Goal: Find contact information: Find contact information

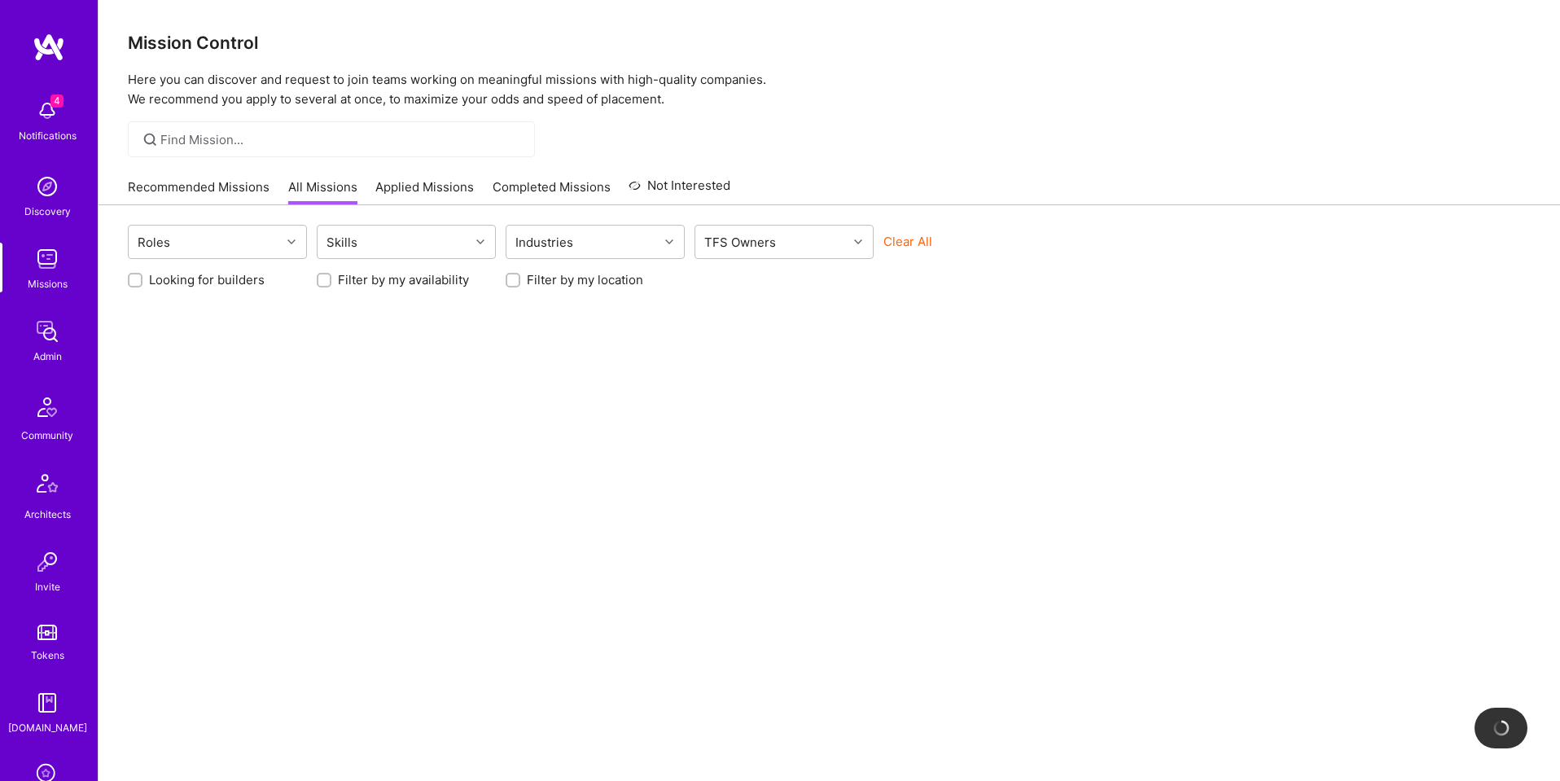
scroll to position [259, 0]
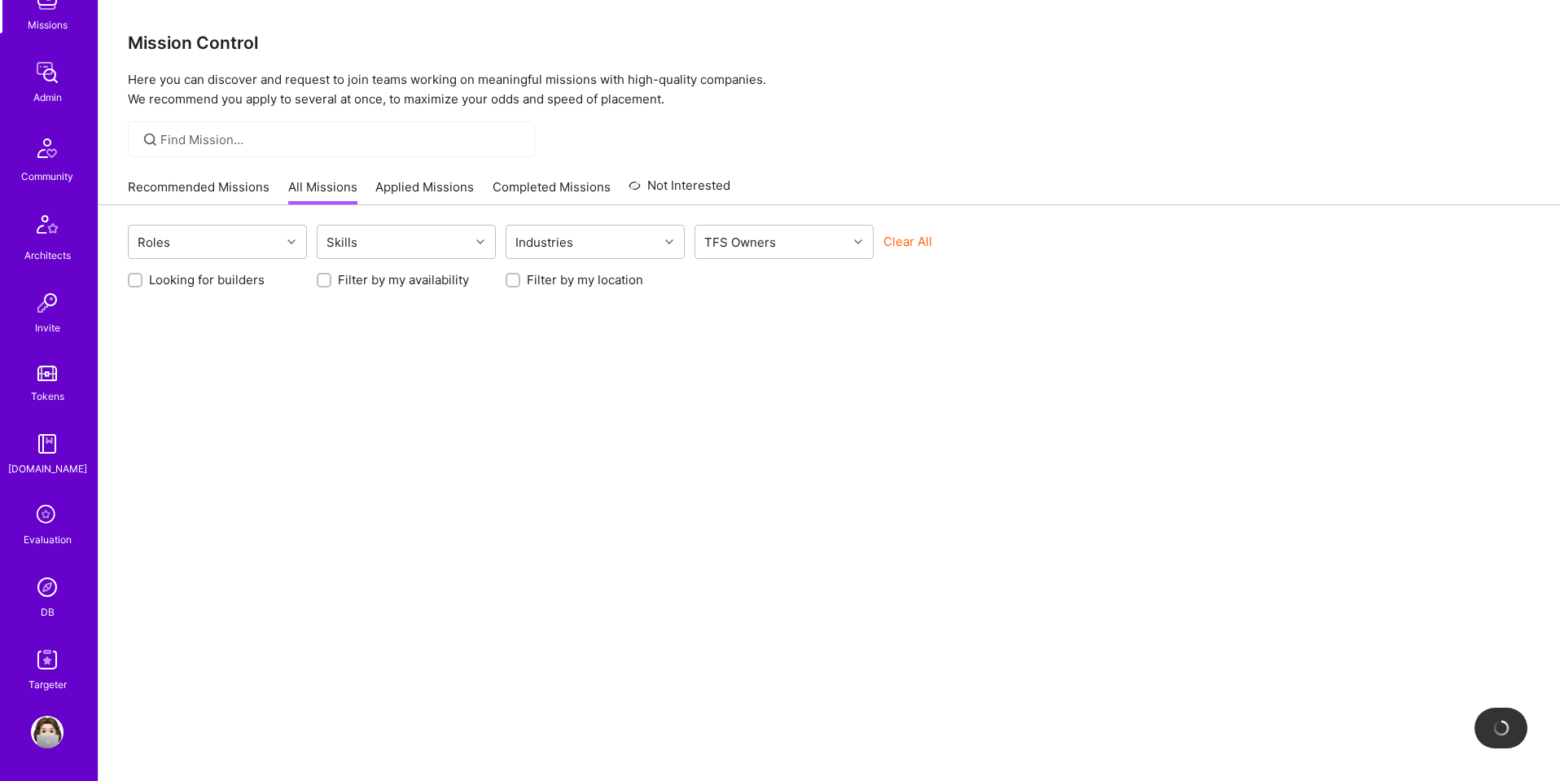
click at [45, 583] on img at bounding box center [47, 587] width 33 height 33
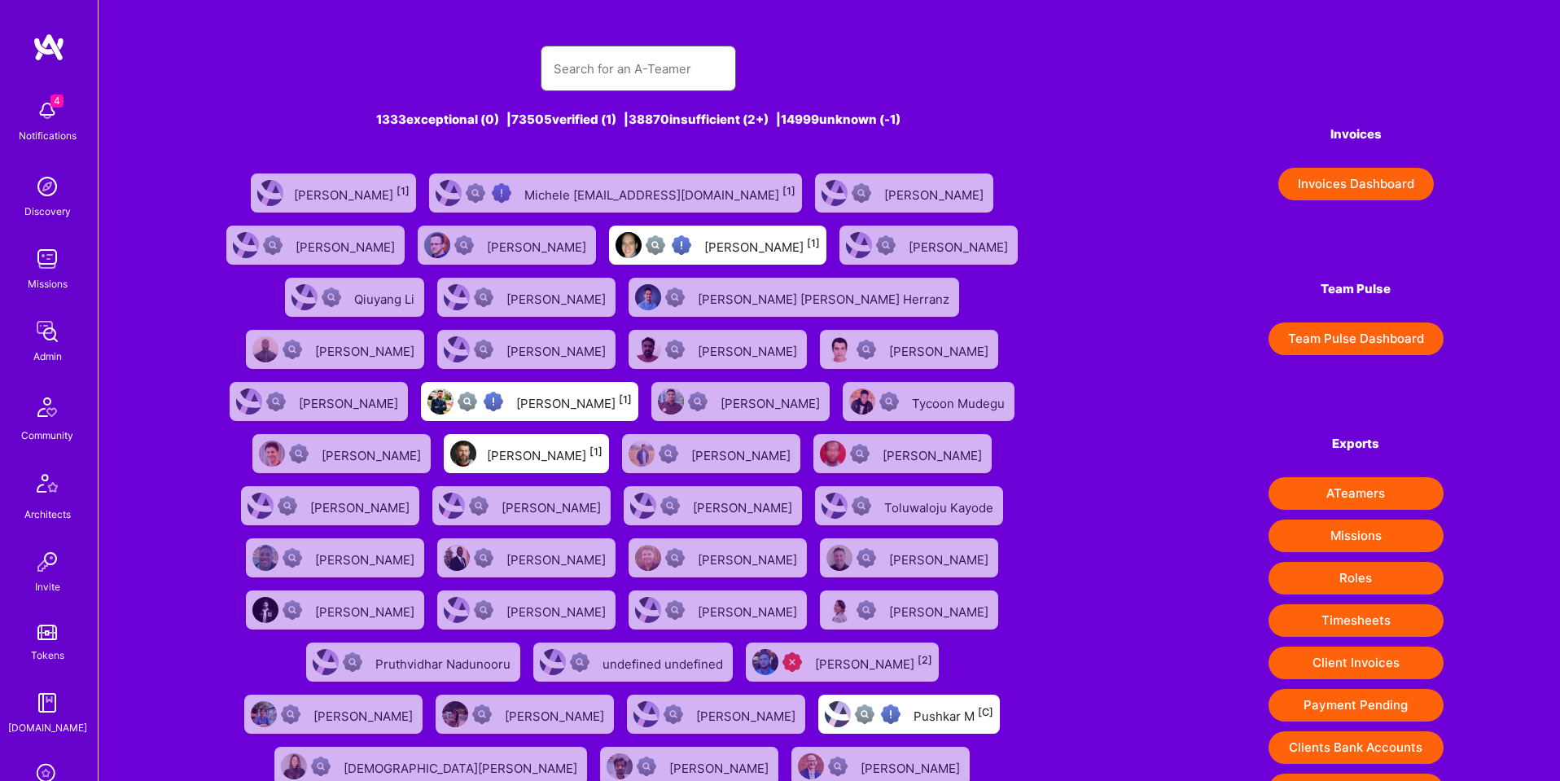
click at [650, 50] on input "text" at bounding box center [638, 69] width 169 height 42
paste input "64e084f0e7114d6c35651104"
type input "64e084f0e7114d6c35651104"
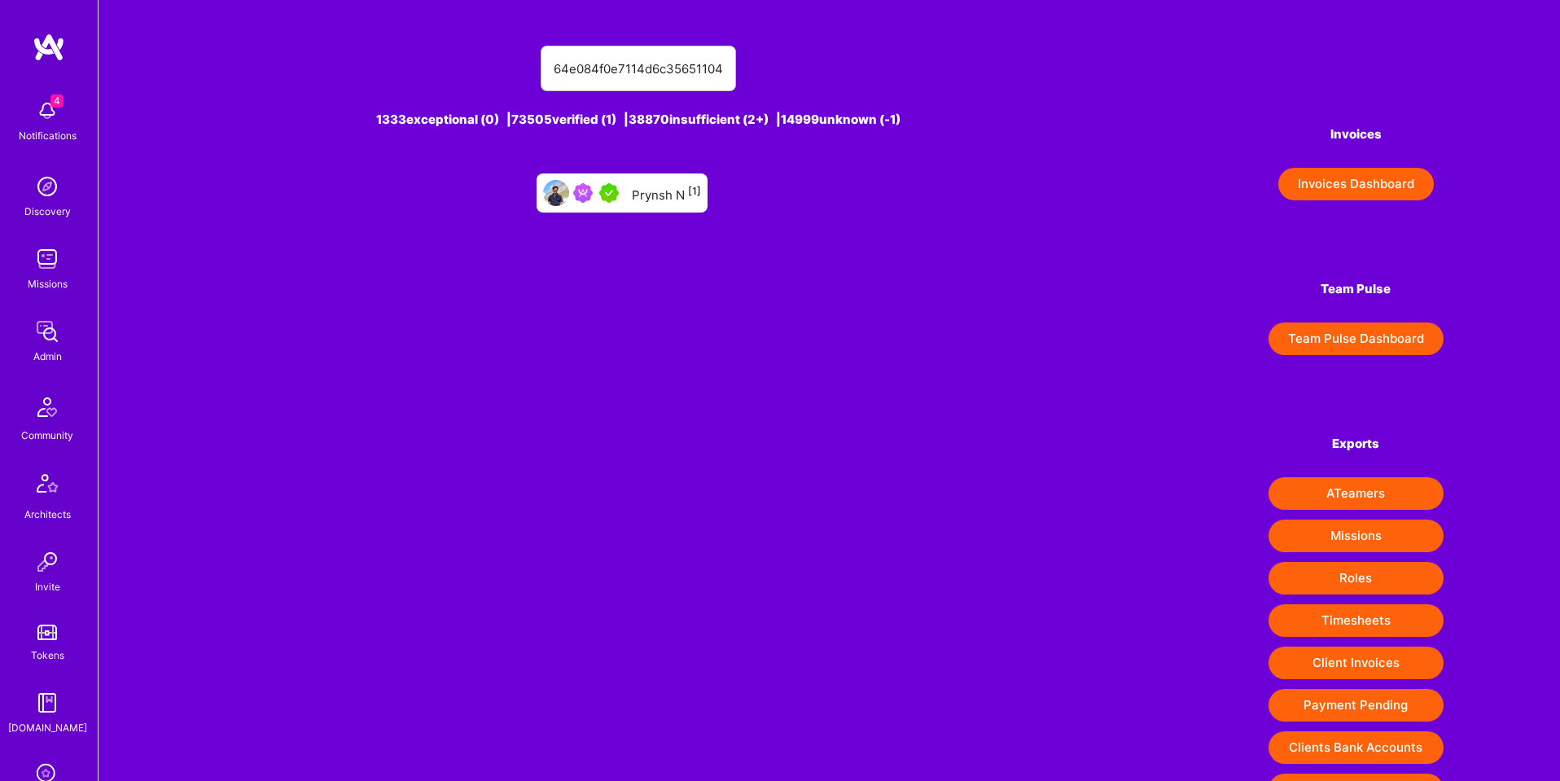
click at [668, 194] on div "Prynsh N [1]" at bounding box center [666, 192] width 69 height 21
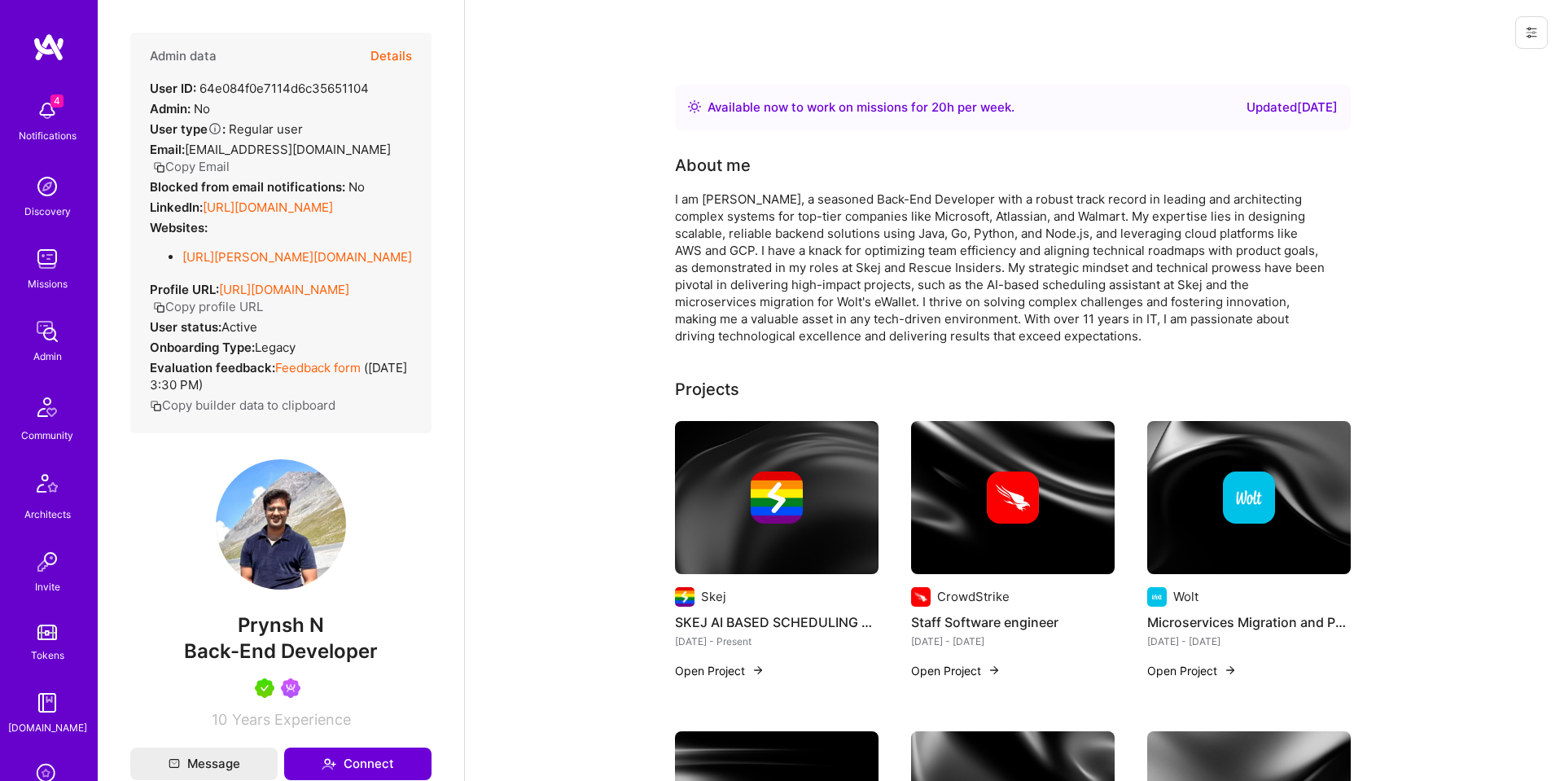
click at [248, 630] on span "Prynsh N" at bounding box center [280, 625] width 301 height 24
copy span "Prynsh"
click at [230, 158] on button "Copy Email" at bounding box center [191, 166] width 77 height 17
